Goal: Task Accomplishment & Management: Manage account settings

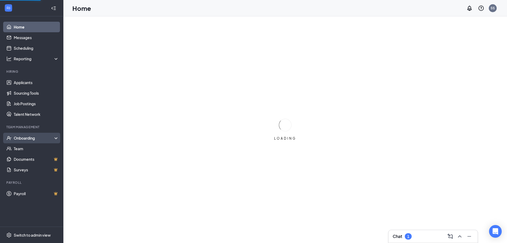
click at [28, 139] on div "Onboarding" at bounding box center [34, 137] width 41 height 5
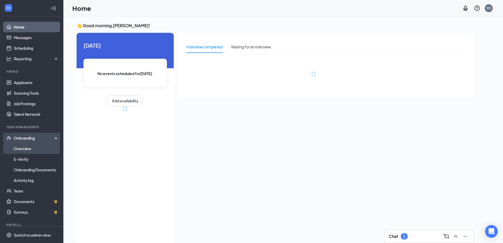
click at [28, 148] on link "Overview" at bounding box center [36, 148] width 45 height 11
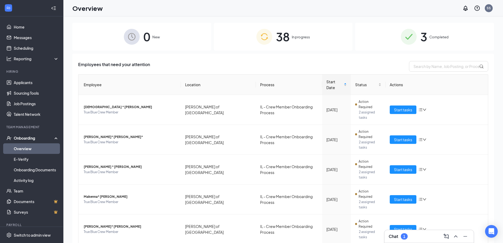
click at [314, 35] on div "38 In progress" at bounding box center [283, 37] width 139 height 28
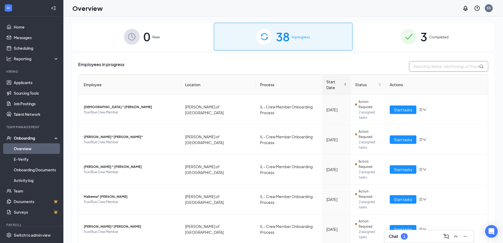
click at [440, 68] on input "text" at bounding box center [448, 66] width 79 height 11
type input "[PERSON_NAME]"
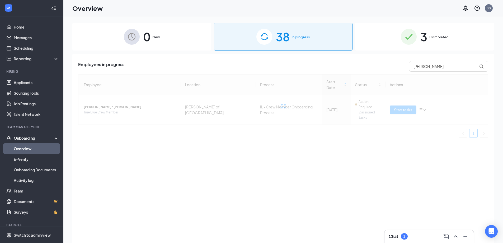
click at [136, 94] on div at bounding box center [283, 105] width 410 height 63
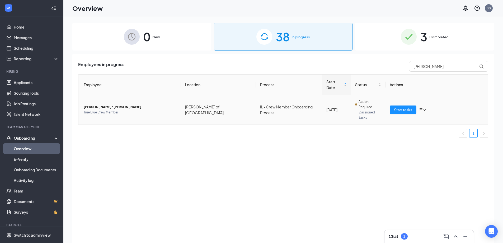
click at [127, 110] on span "True Blue Crew Member" at bounding box center [130, 112] width 93 height 5
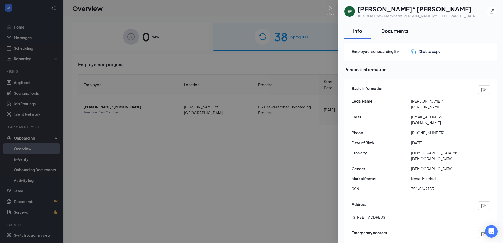
click at [396, 36] on button "Documents" at bounding box center [395, 31] width 38 height 16
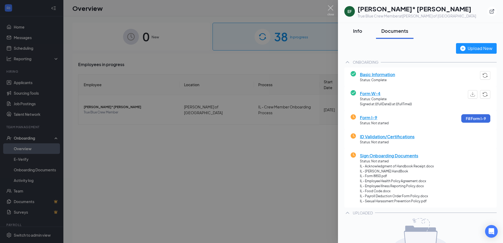
click at [363, 31] on div "Info" at bounding box center [358, 30] width 16 height 7
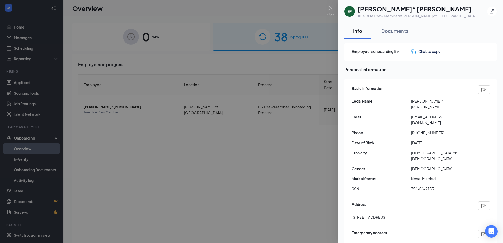
click at [424, 53] on div "Click to copy" at bounding box center [426, 51] width 30 height 6
